Goal: Information Seeking & Learning: Learn about a topic

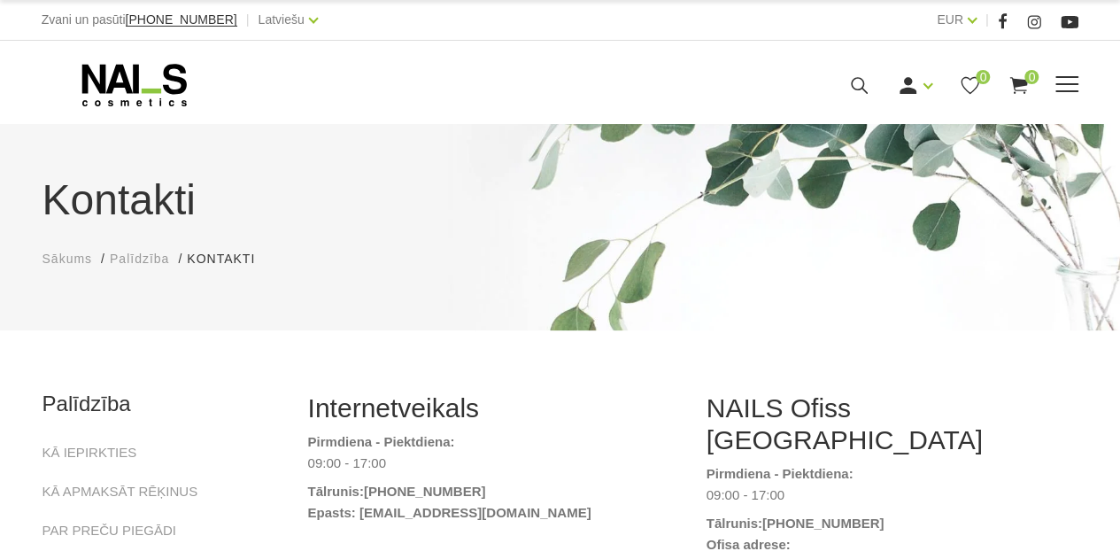
click at [1071, 82] on span at bounding box center [1067, 85] width 23 height 18
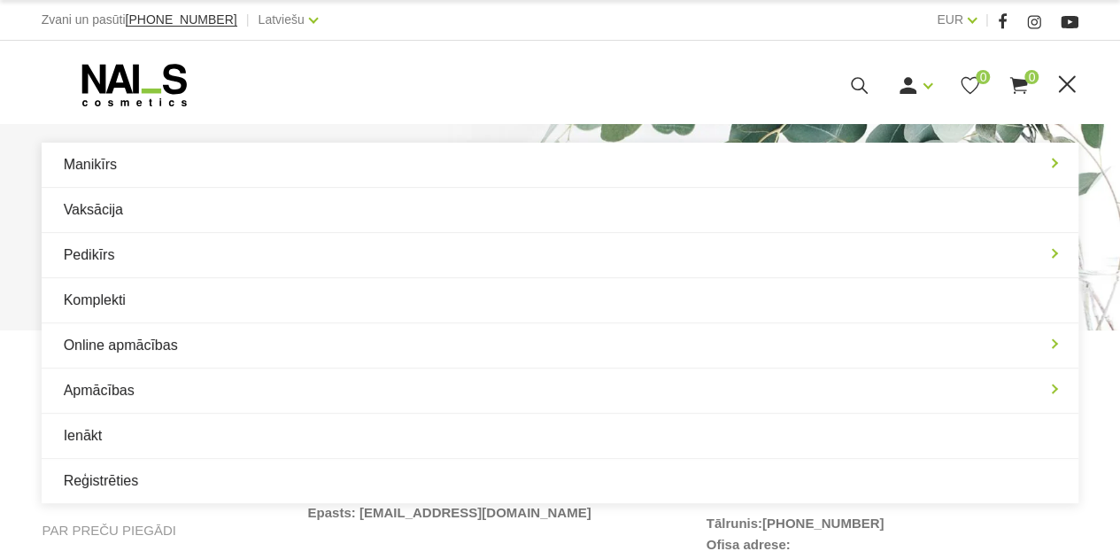
click at [416, 91] on div at bounding box center [249, 85] width 415 height 44
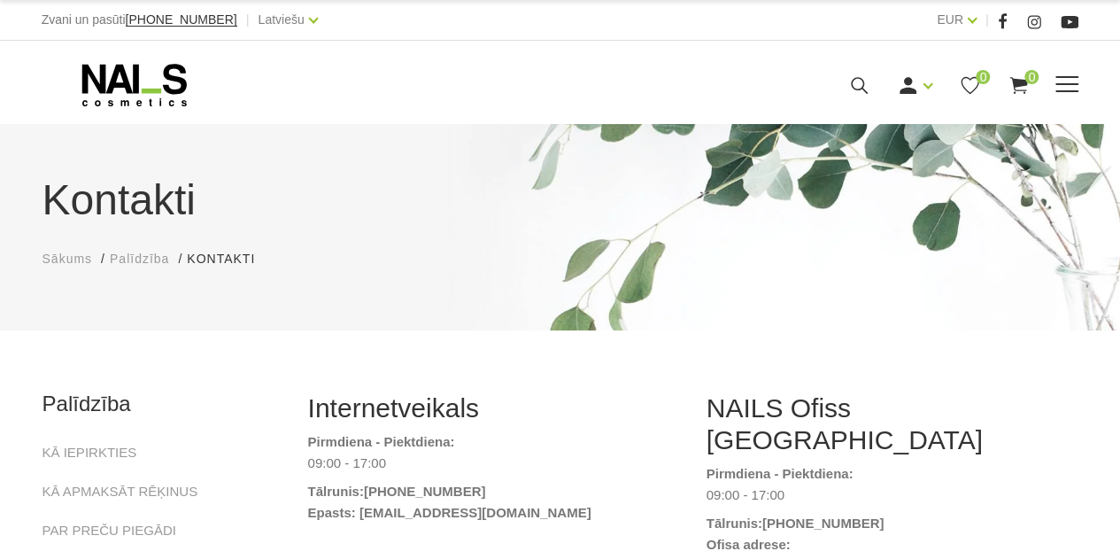
click at [859, 81] on icon at bounding box center [859, 85] width 22 height 22
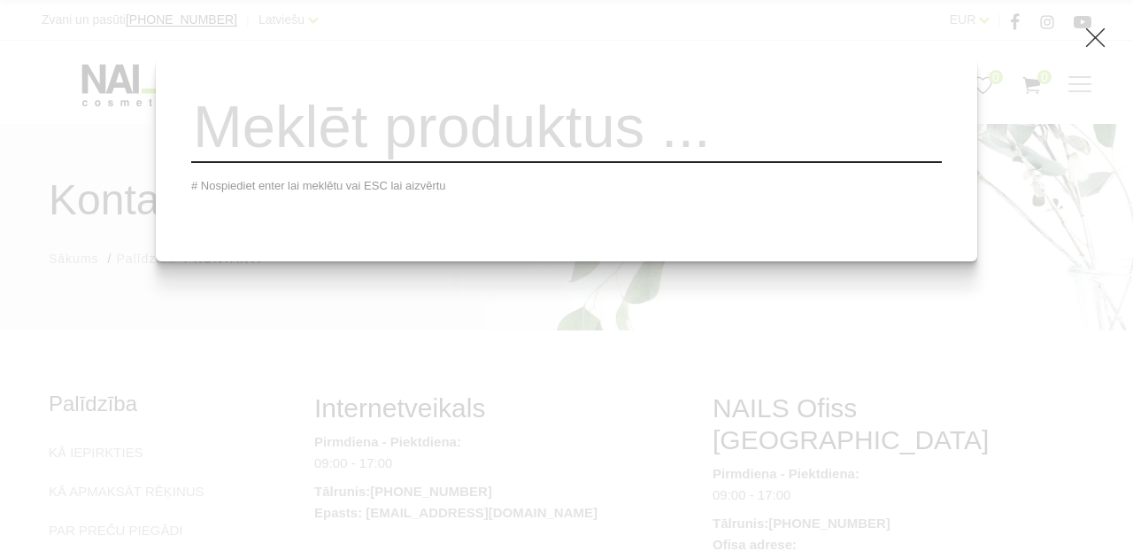
click at [411, 154] on input "search" at bounding box center [566, 127] width 751 height 72
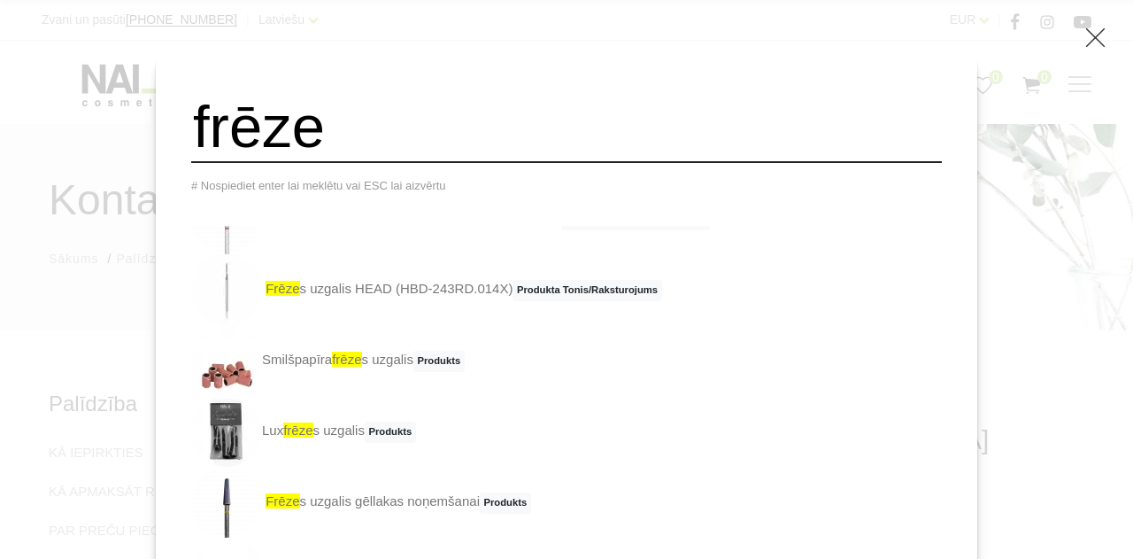
scroll to position [266, 0]
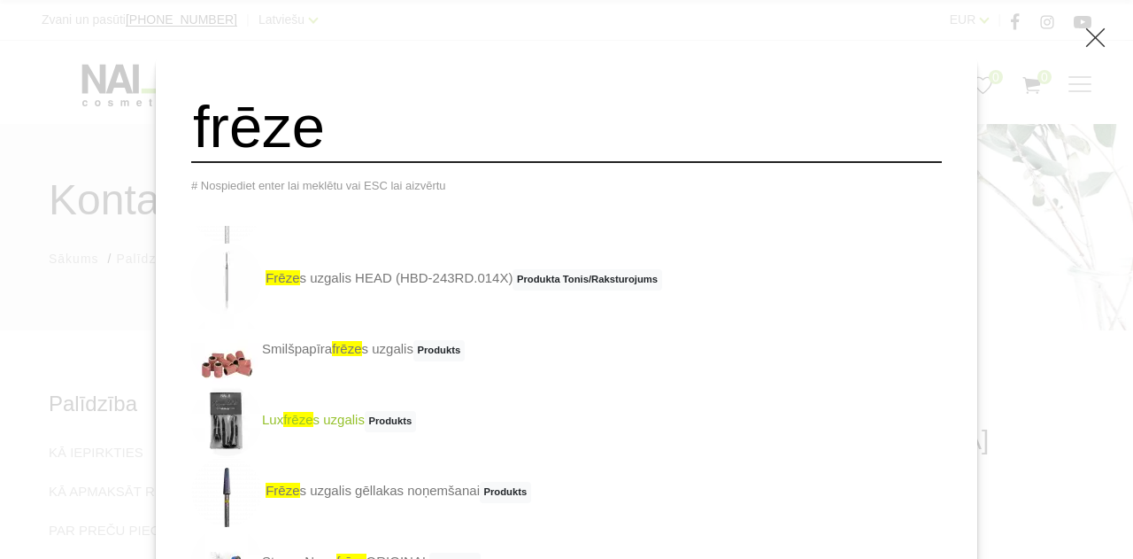
type input "frēze"
click at [262, 429] on img at bounding box center [226, 420] width 71 height 71
click at [383, 128] on input "frēze" at bounding box center [566, 127] width 751 height 72
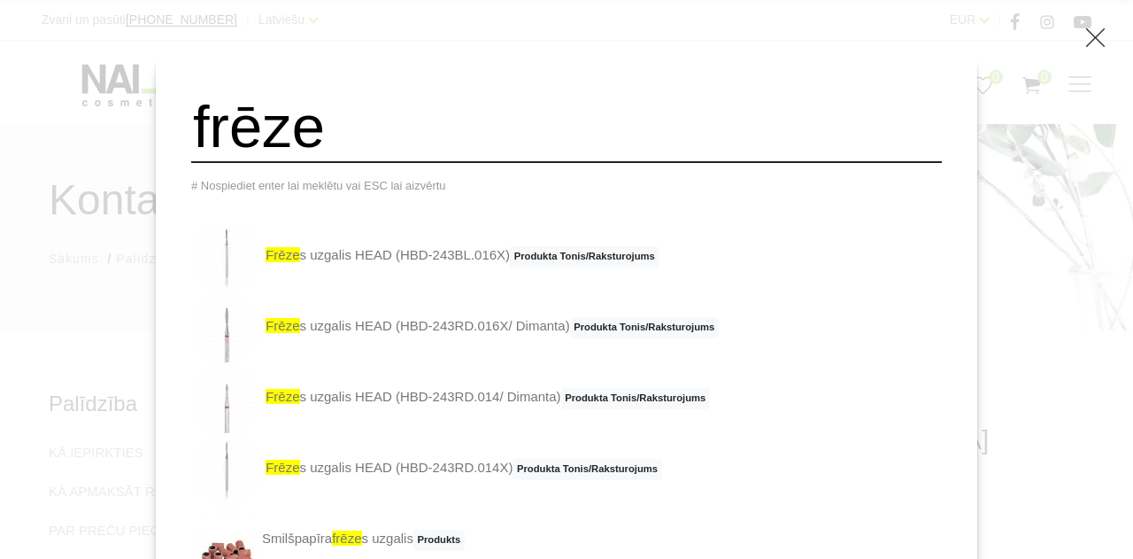
scroll to position [0, 0]
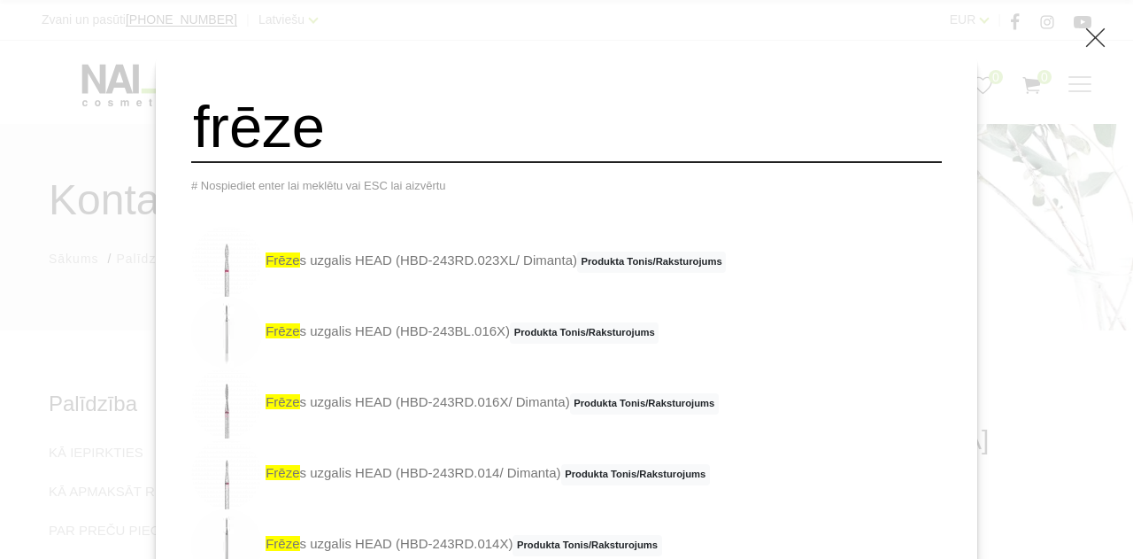
click at [661, 268] on span "Produkta Tonis/Raksturojums" at bounding box center [651, 261] width 149 height 21
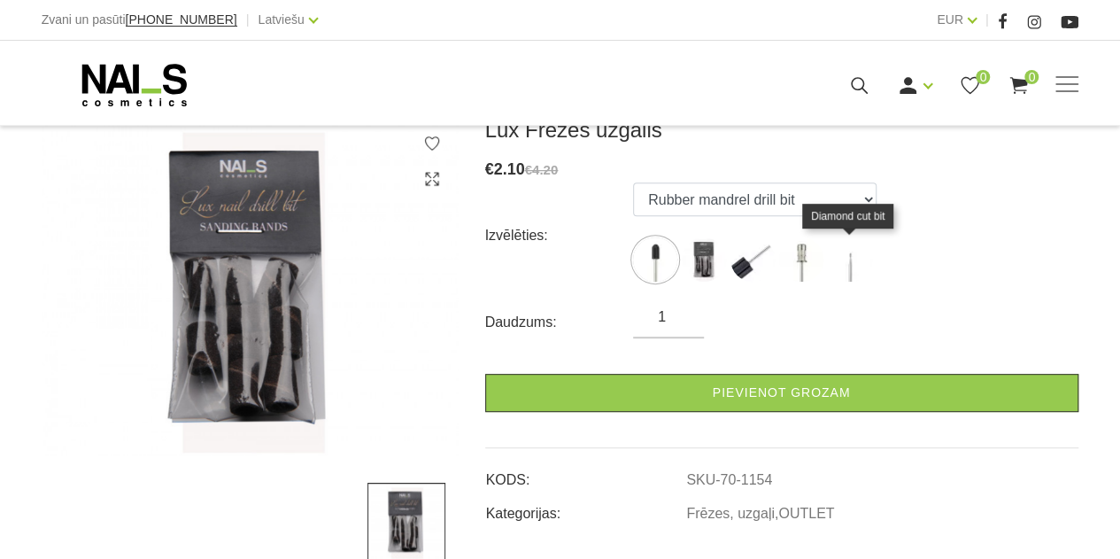
scroll to position [266, 0]
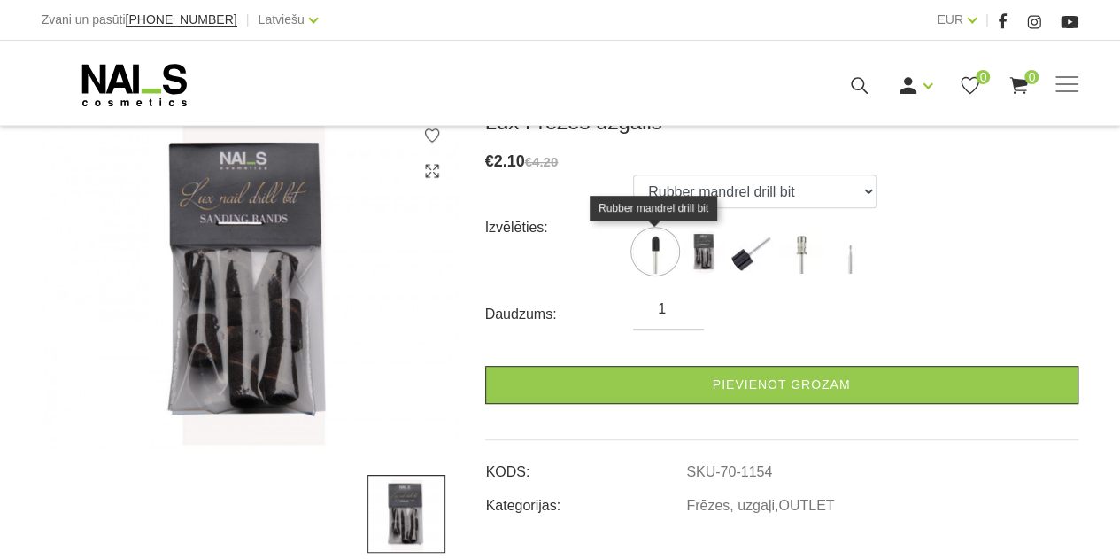
click at [652, 245] on img at bounding box center [655, 251] width 44 height 44
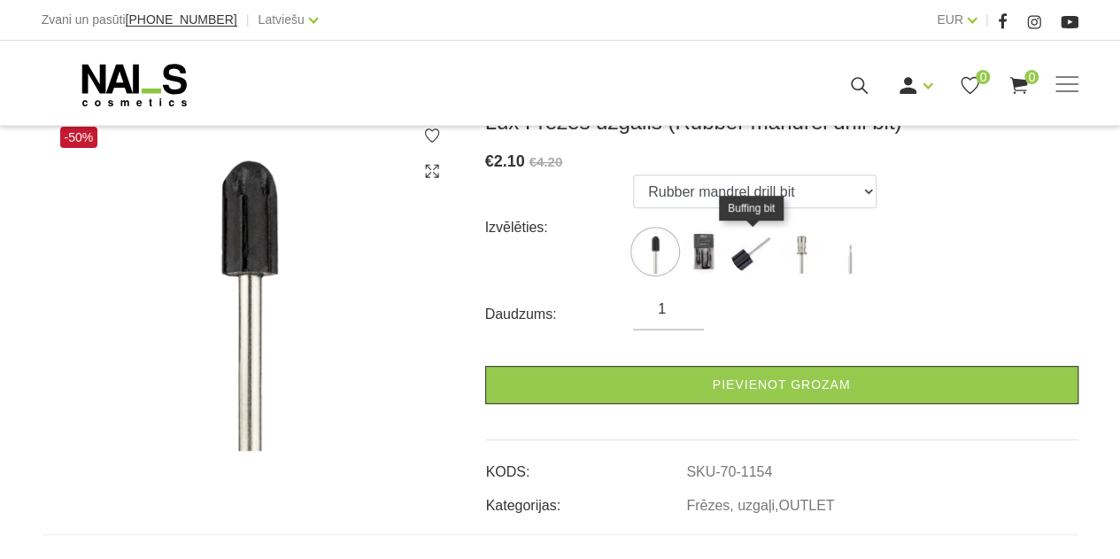
click at [744, 263] on img at bounding box center [753, 251] width 44 height 44
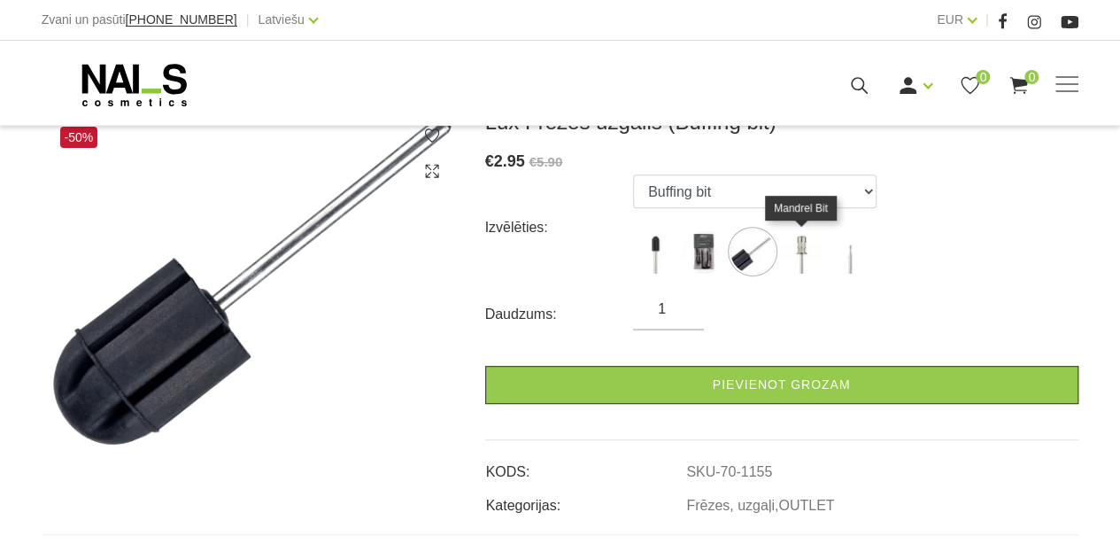
click at [803, 250] on img at bounding box center [801, 251] width 44 height 44
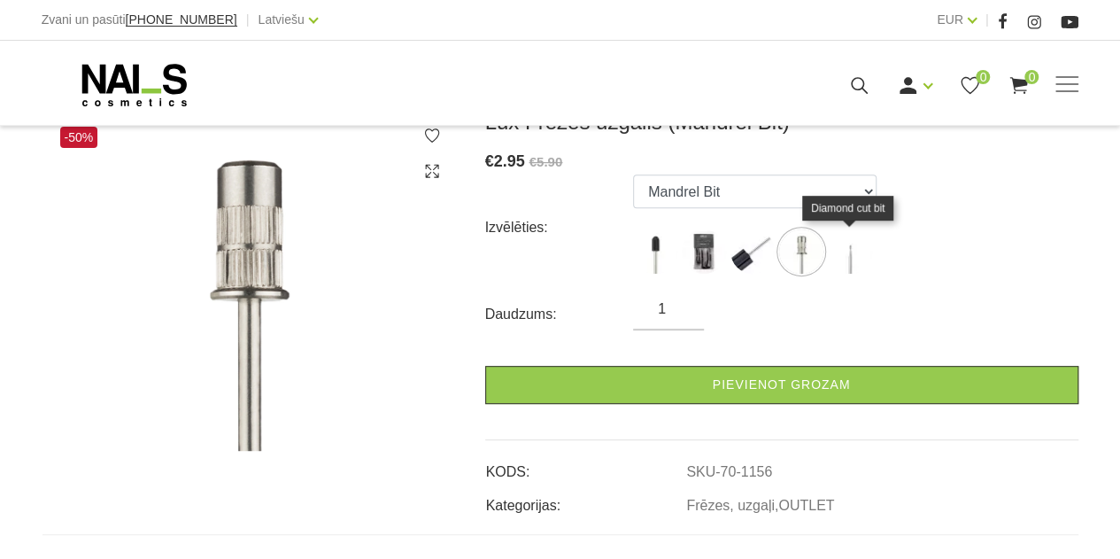
click at [850, 258] on img at bounding box center [850, 251] width 44 height 44
select select "1153"
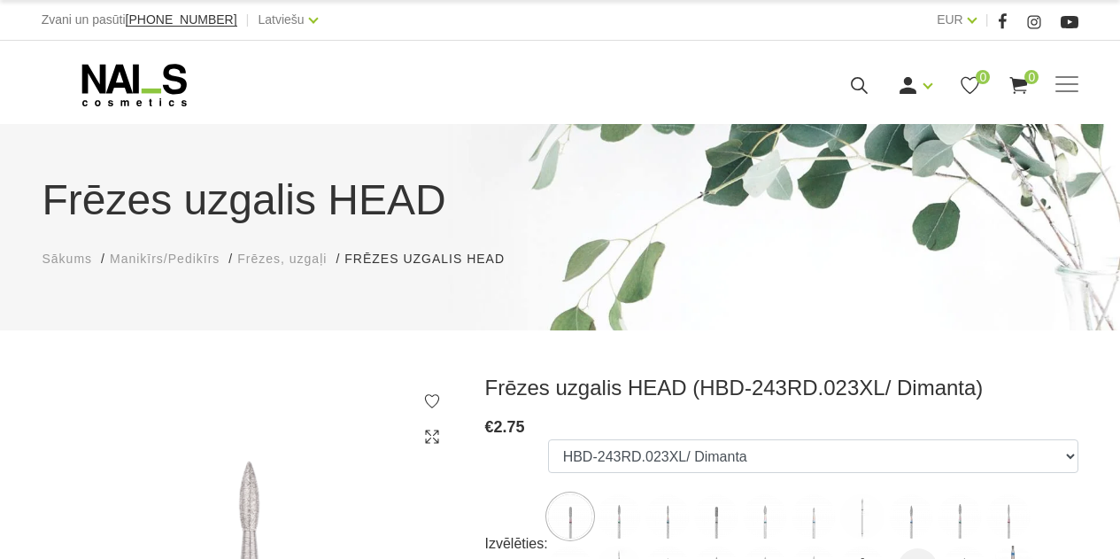
select select "5280"
click at [857, 87] on icon at bounding box center [859, 85] width 22 height 22
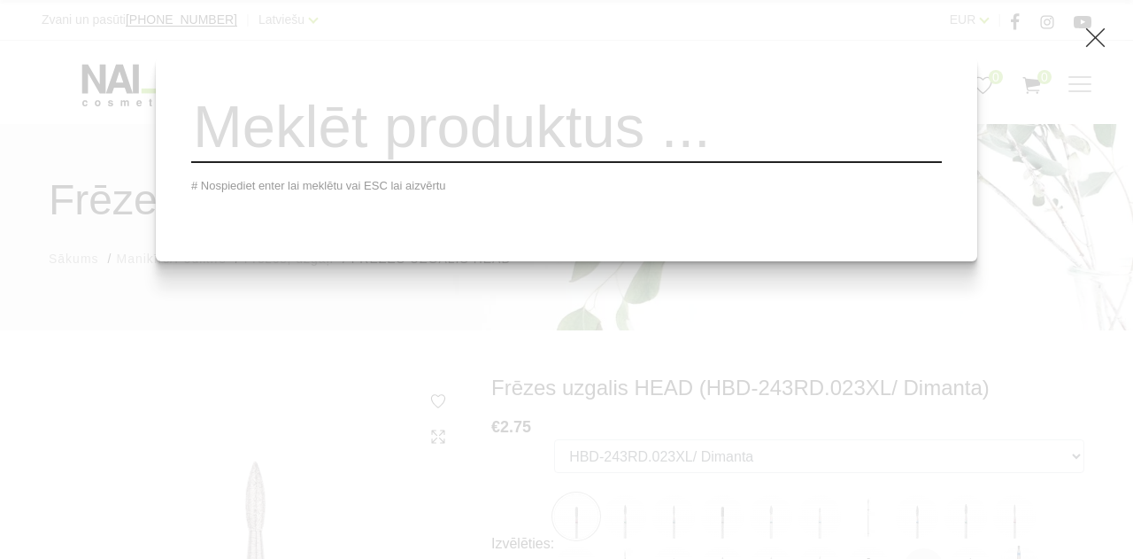
click at [306, 148] on input "search" at bounding box center [566, 127] width 751 height 72
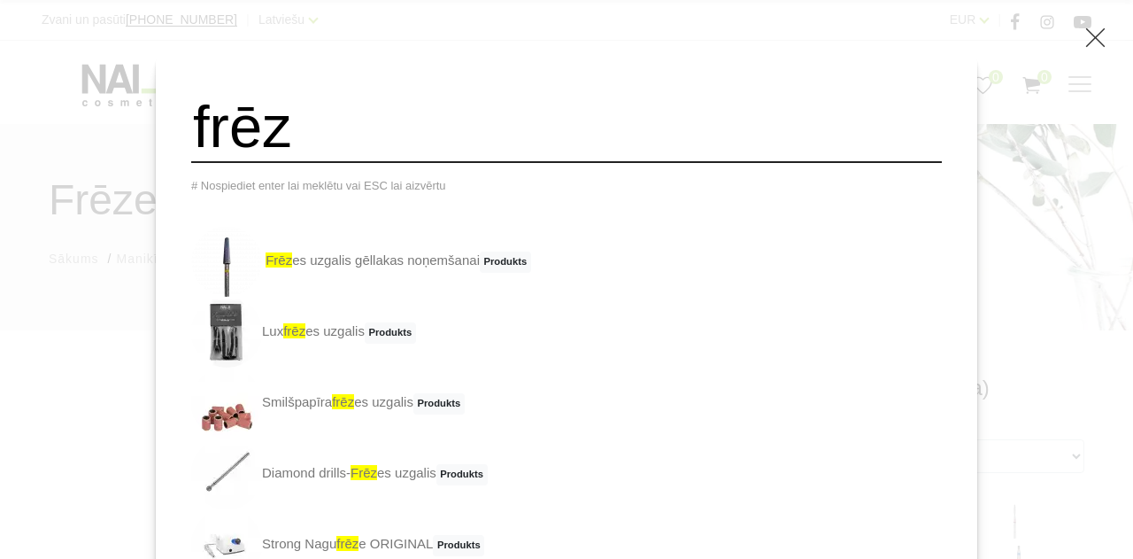
type input "frēz"
drag, startPoint x: 1109, startPoint y: 81, endPoint x: 1119, endPoint y: 81, distance: 10.7
click at [1110, 81] on div "frēz # Nospiediet enter lai meklētu vai ESC lai aizvērtu frēz es uzgalis gēllak…" at bounding box center [566, 279] width 1133 height 559
click at [47, 398] on div "frēz # Nospiediet enter lai meklētu vai ESC lai aizvērtu frēz es uzgalis gēllak…" at bounding box center [566, 279] width 1133 height 559
click at [408, 114] on input "frēz" at bounding box center [566, 127] width 751 height 72
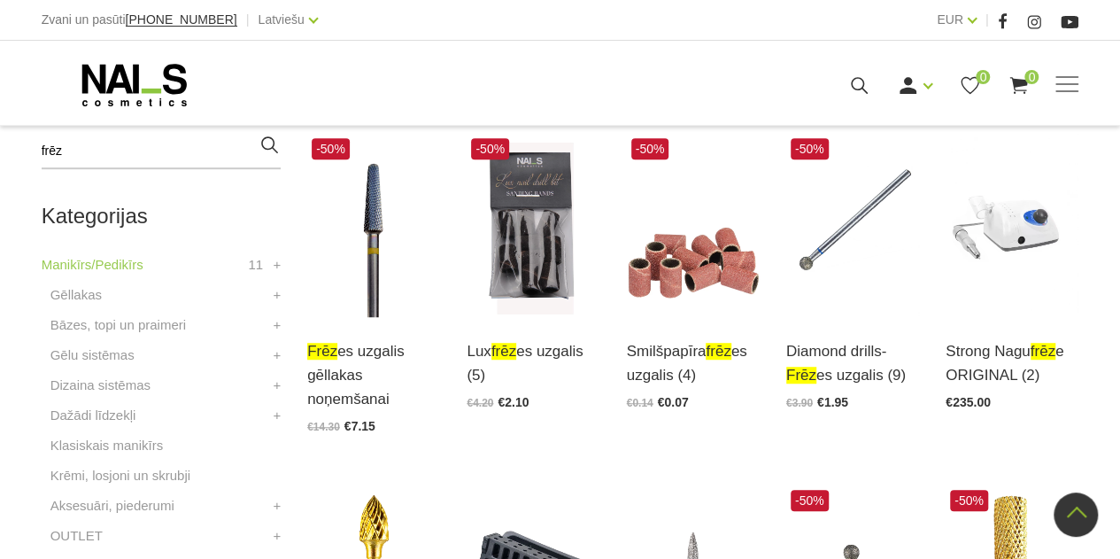
scroll to position [251, 0]
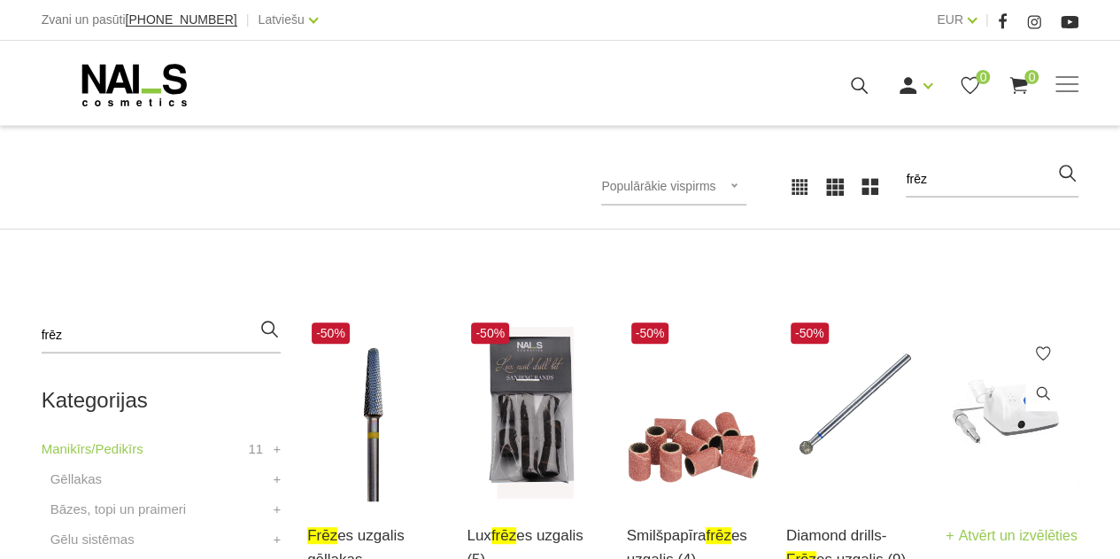
click at [1011, 403] on img at bounding box center [1012, 409] width 133 height 183
